Goal: Task Accomplishment & Management: Complete application form

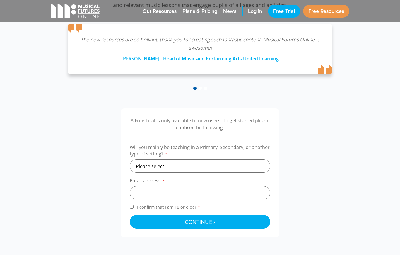
scroll to position [105, 0]
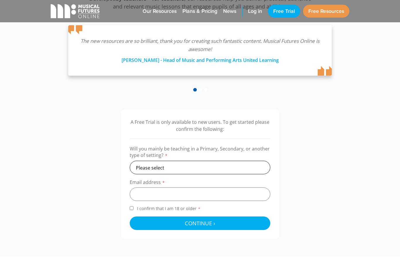
click at [253, 165] on select "Please select Primary Secondary Other" at bounding box center [200, 167] width 141 height 13
select select "other"
click at [239, 194] on input "email" at bounding box center [200, 193] width 141 height 13
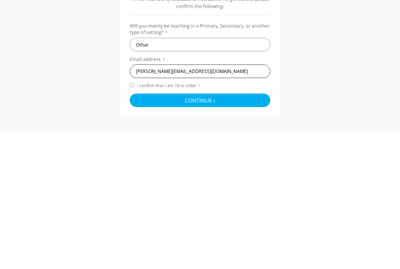
type input "Sophie.Dasiukevich@gmail.com"
click at [163, 216] on button "Continue › Checking your details..." at bounding box center [200, 222] width 141 height 13
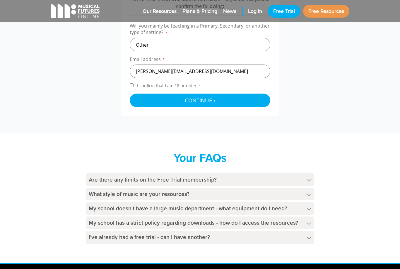
scroll to position [228, 0]
click at [130, 86] on label "I confirm that I am 18 or older *" at bounding box center [200, 87] width 141 height 8
click at [130, 86] on input "I confirm that I am 18 or older *" at bounding box center [132, 85] width 4 height 4
checkbox input "true"
click at [156, 101] on button "Continue › Checking your details..." at bounding box center [200, 100] width 141 height 13
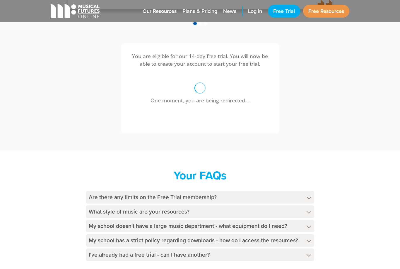
scroll to position [171, 0]
